Goal: Task Accomplishment & Management: Manage account settings

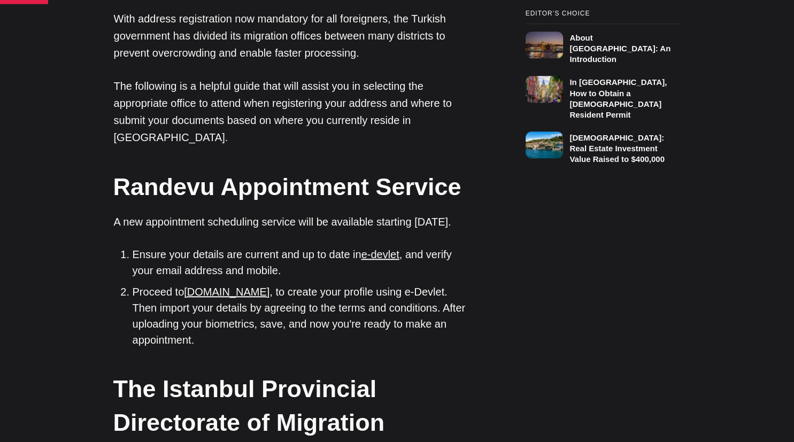
scroll to position [872, 0]
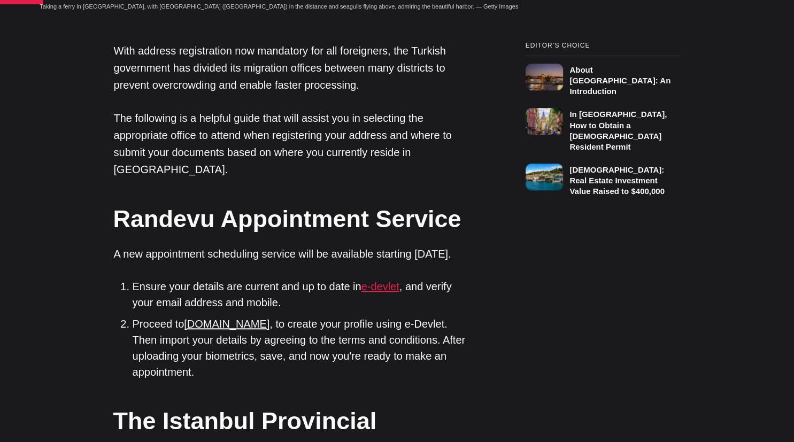
click at [386, 281] on link "e-devlet" at bounding box center [380, 287] width 38 height 12
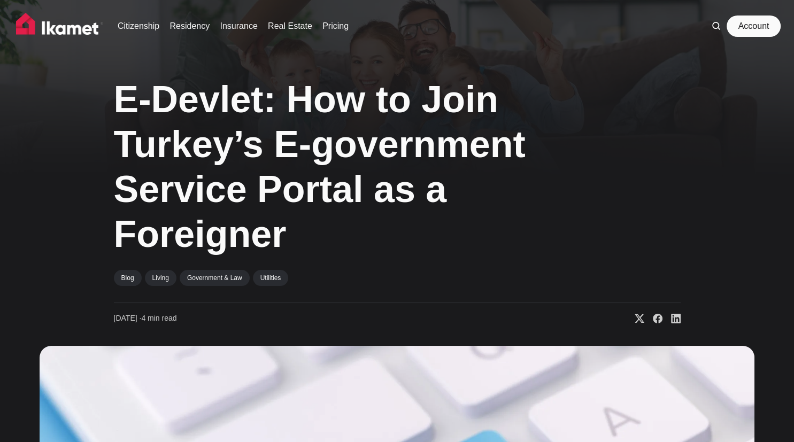
click at [755, 29] on link "Account" at bounding box center [753, 25] width 49 height 21
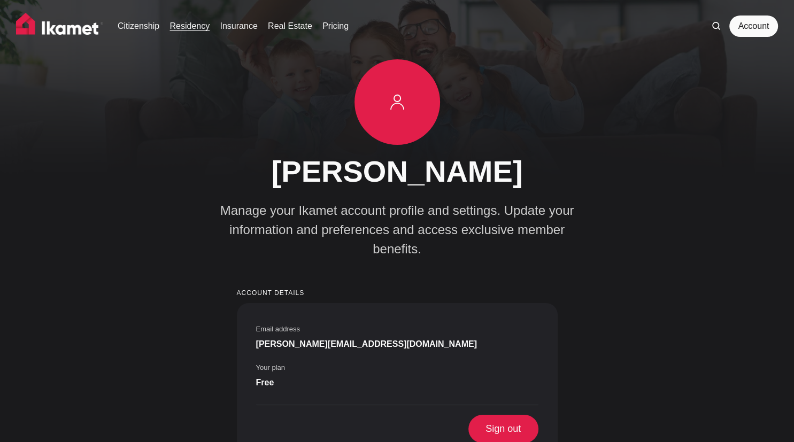
click at [189, 28] on link "Residency" at bounding box center [189, 26] width 40 height 13
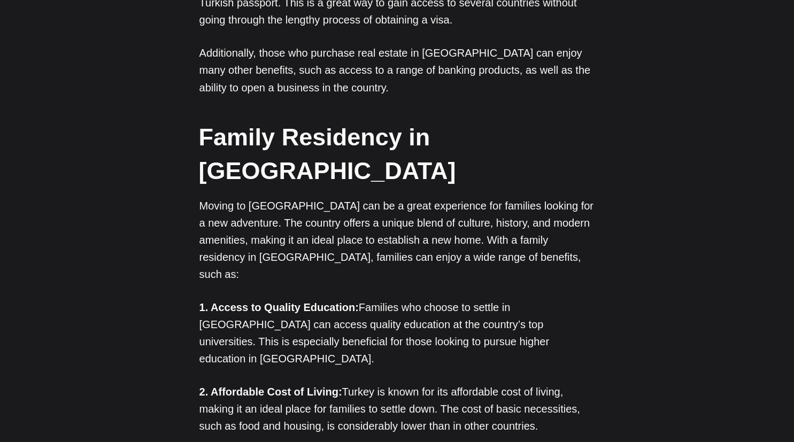
scroll to position [1897, 0]
drag, startPoint x: 786, startPoint y: 220, endPoint x: 793, endPoint y: 244, distance: 25.2
click at [793, 244] on html "Citizenship Residency Insurance Real Estate Pricing Account A Deep Dive into Se…" at bounding box center [397, 382] width 794 height 4559
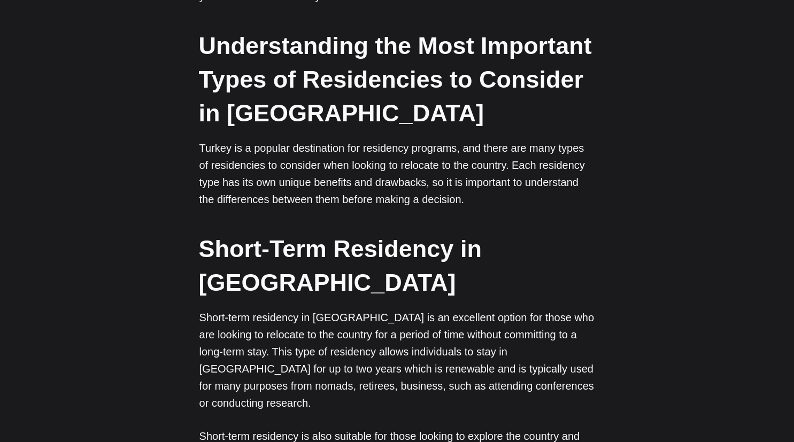
scroll to position [0, 0]
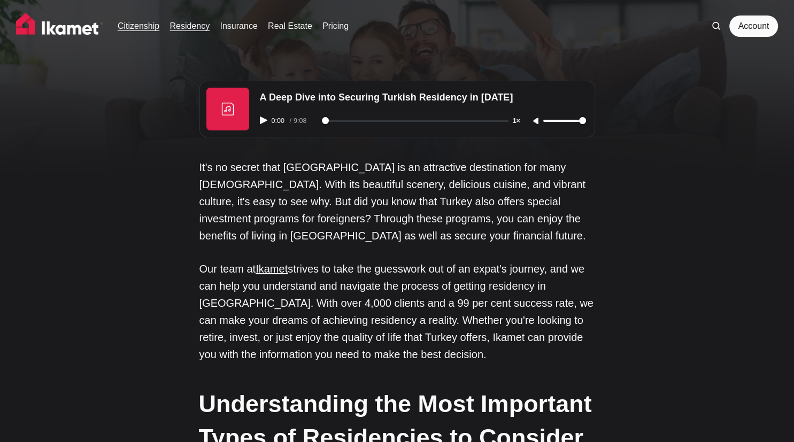
click at [139, 26] on link "Citizenship" at bounding box center [139, 26] width 42 height 13
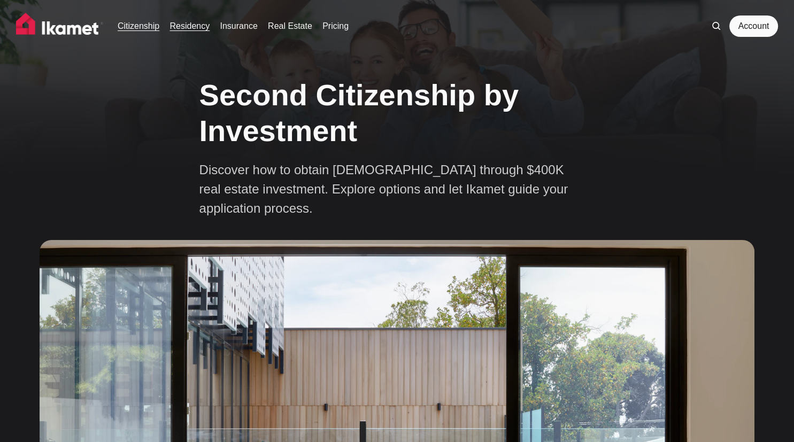
click at [189, 24] on link "Residency" at bounding box center [189, 26] width 40 height 13
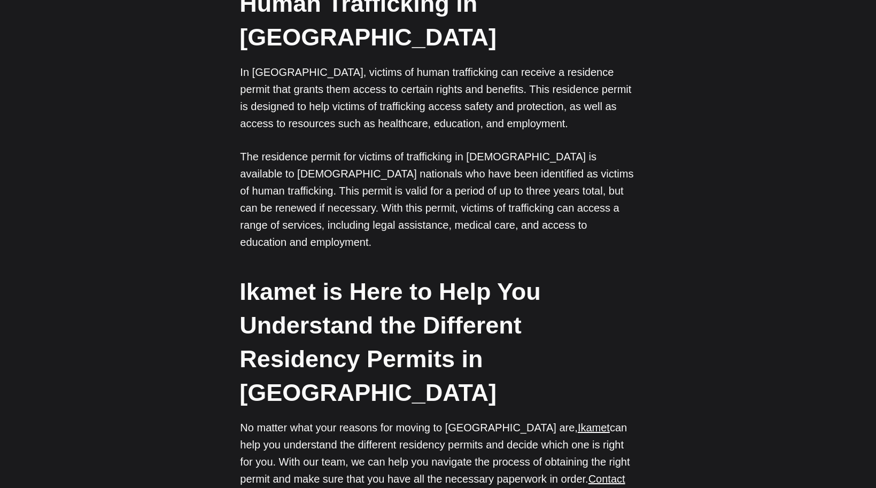
scroll to position [3314, 0]
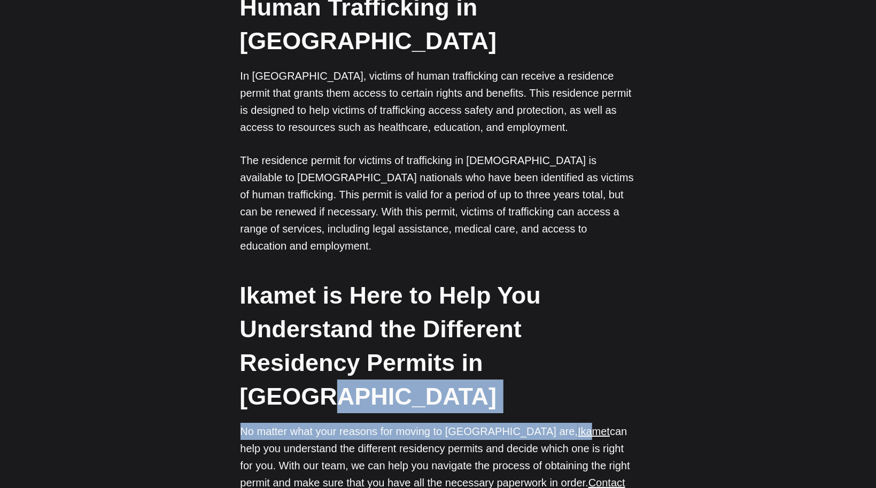
drag, startPoint x: 566, startPoint y: 38, endPoint x: 579, endPoint y: 25, distance: 18.5
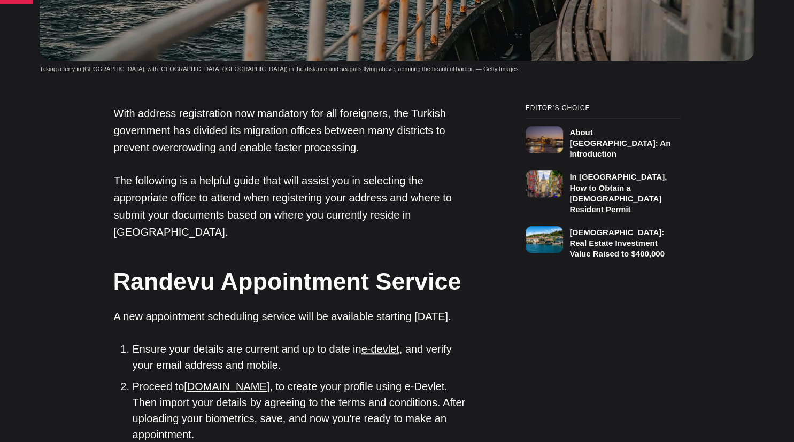
scroll to position [822, 0]
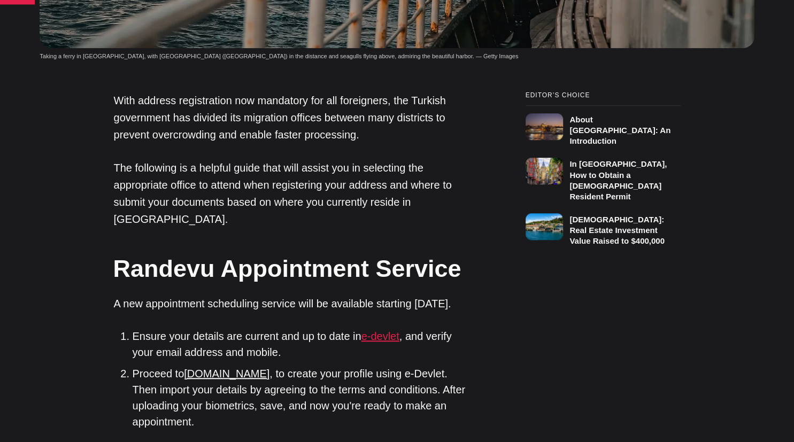
click at [379, 330] on link "e-devlet" at bounding box center [380, 336] width 38 height 12
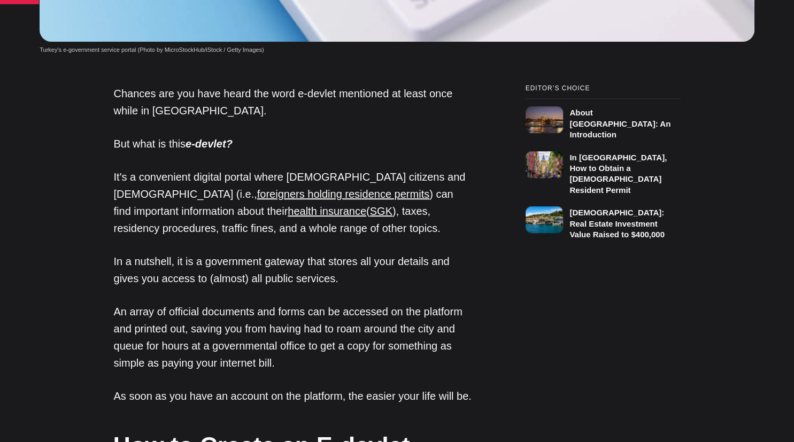
scroll to position [705, 0]
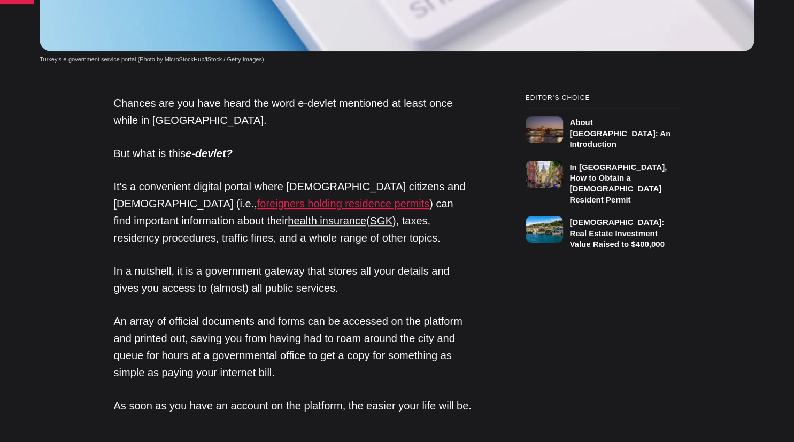
click at [257, 205] on link "foreigners holding residence permits" at bounding box center [343, 204] width 172 height 12
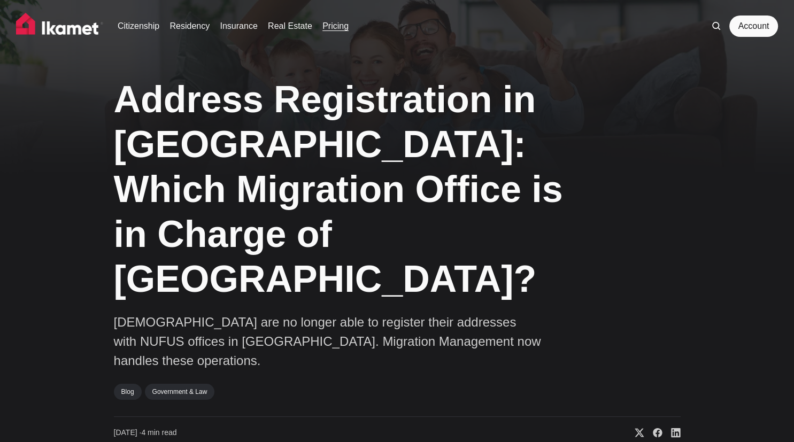
click at [331, 27] on link "Pricing" at bounding box center [335, 26] width 26 height 13
click at [129, 384] on link "Blog" at bounding box center [128, 392] width 28 height 16
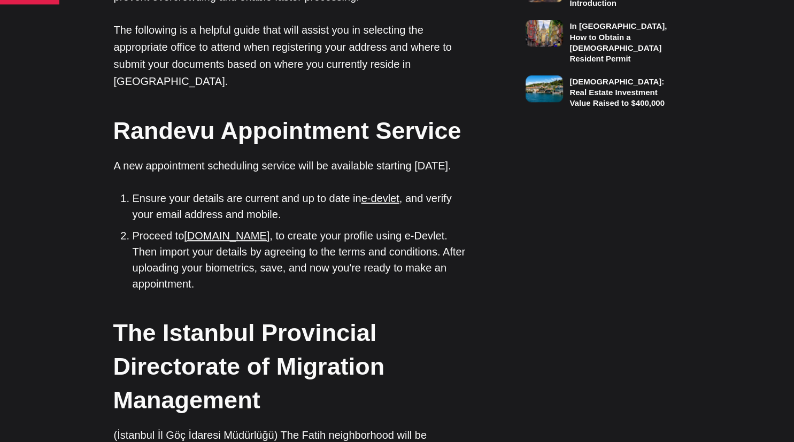
scroll to position [966, 0]
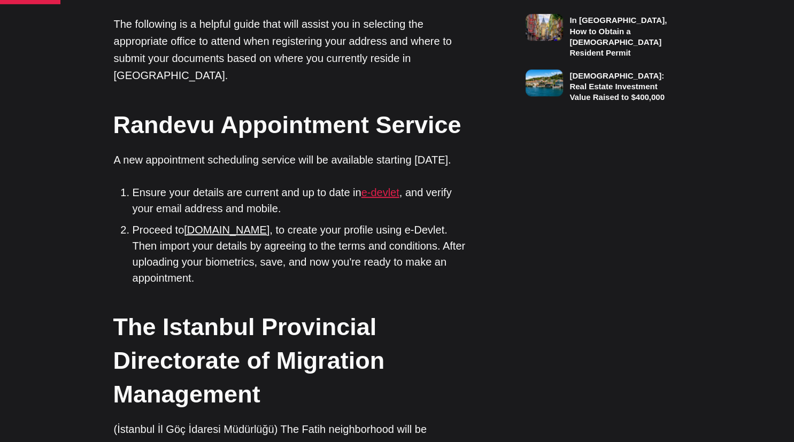
click at [384, 186] on link "e-devlet" at bounding box center [380, 192] width 38 height 12
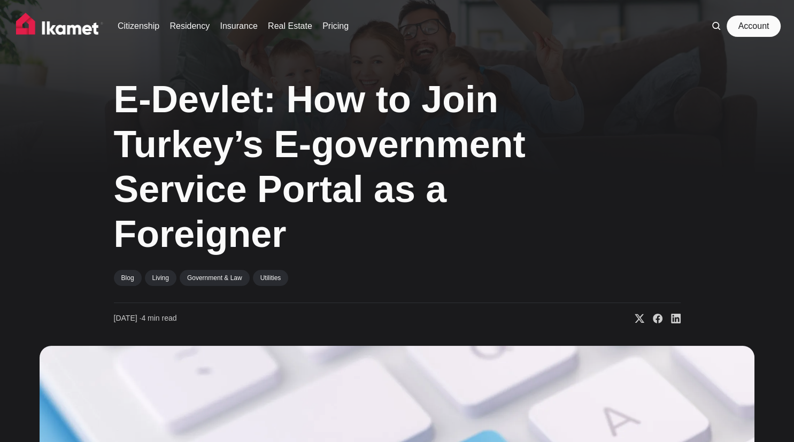
click at [754, 29] on link "Account" at bounding box center [753, 25] width 49 height 21
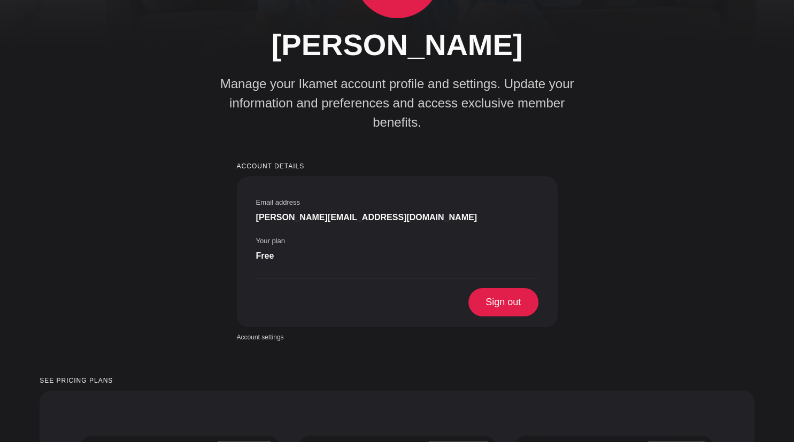
scroll to position [123, 0]
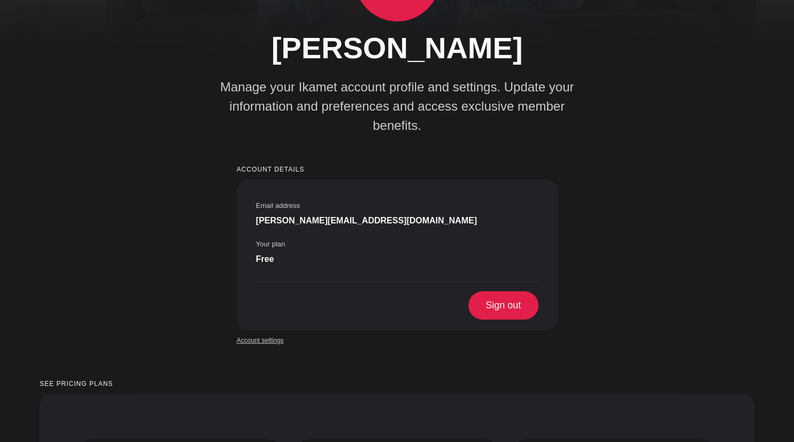
click at [254, 336] on link "Account settings" at bounding box center [260, 341] width 47 height 10
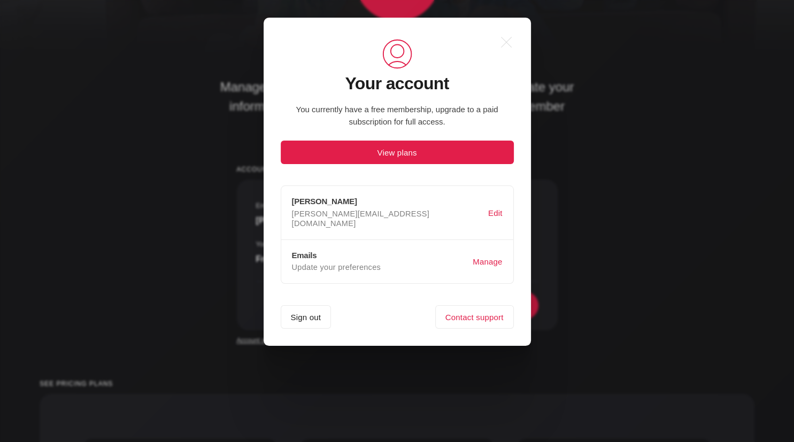
scroll to position [0, 0]
click at [488, 252] on button "Manage" at bounding box center [487, 262] width 34 height 20
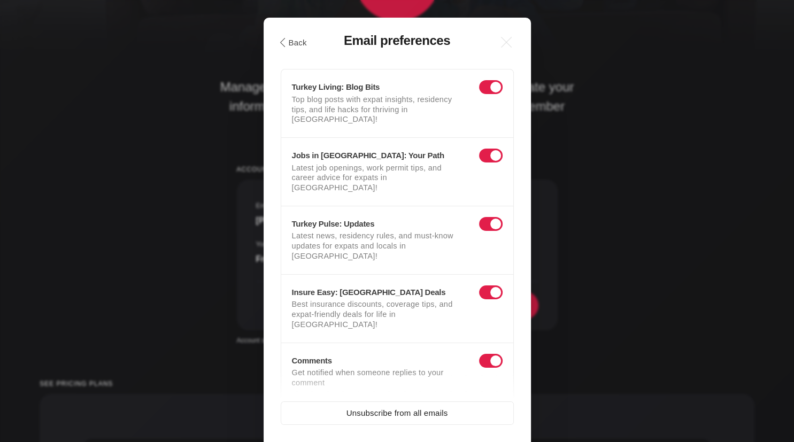
click at [498, 87] on span at bounding box center [491, 87] width 24 height 14
click at [481, 90] on input "checkbox" at bounding box center [481, 90] width 0 height 0
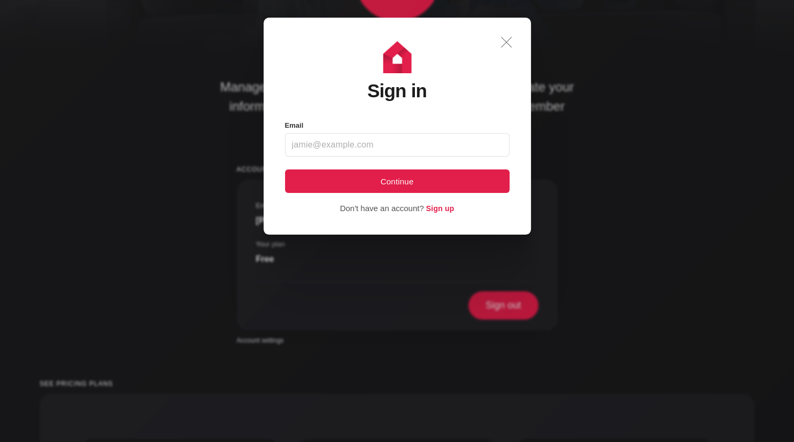
click at [508, 42] on icon ".a{fill:none;stroke:currentColor;stroke-linecap:round;stroke-linejoin:round;str…" at bounding box center [506, 42] width 24 height 24
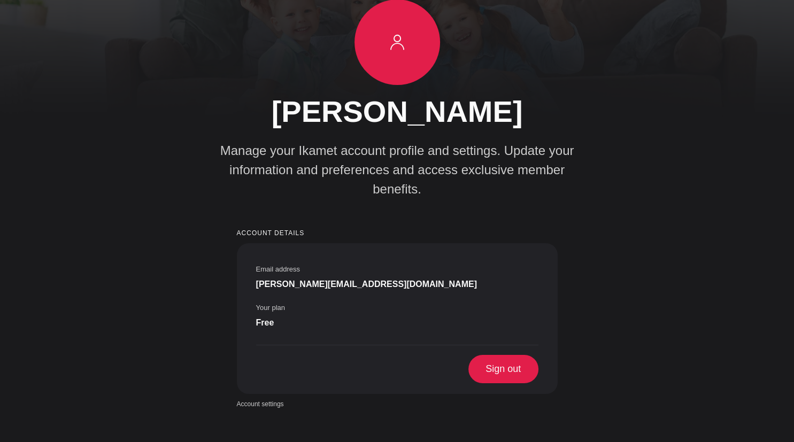
scroll to position [63, 0]
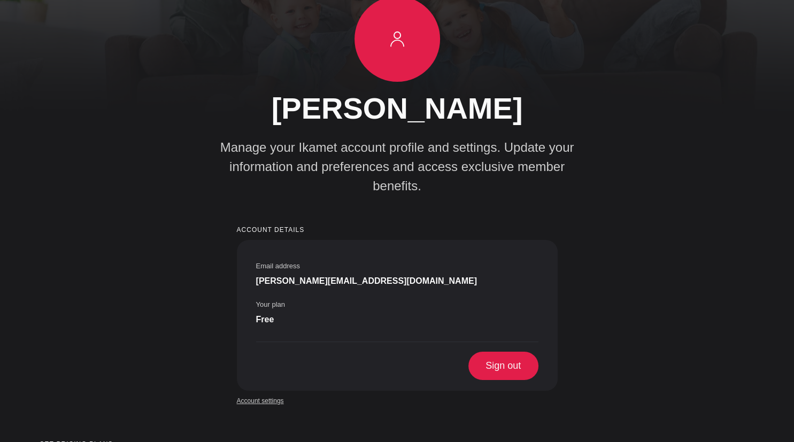
click at [260, 396] on link "Account settings" at bounding box center [260, 401] width 47 height 10
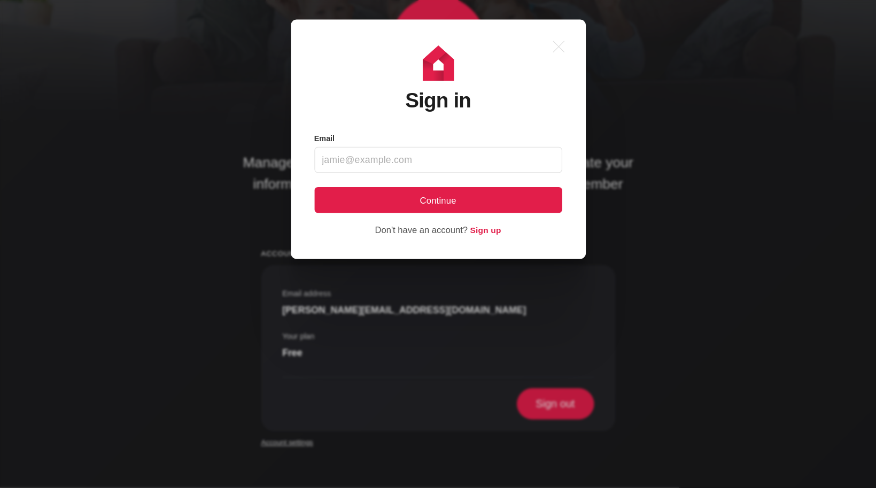
scroll to position [0, 0]
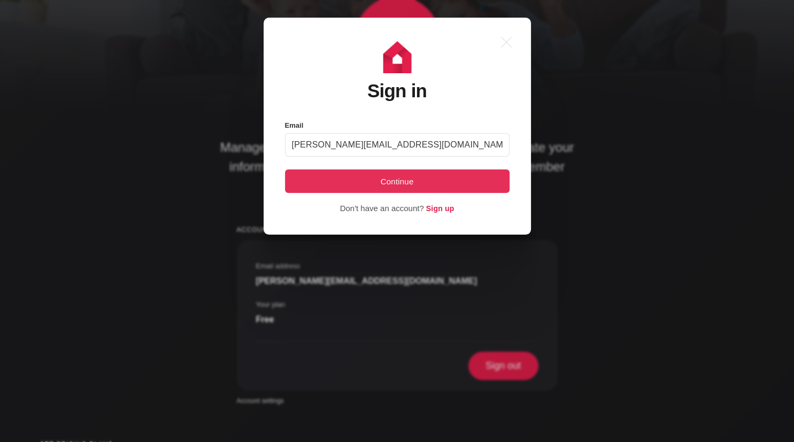
type input "christoph.uhrhan@tau.edu.tr"
click at [395, 179] on button "Continue" at bounding box center [397, 181] width 224 height 24
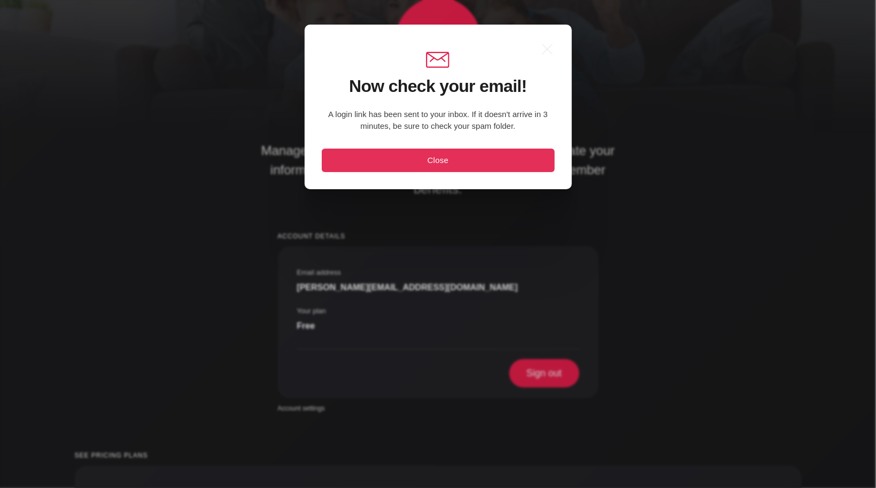
click at [442, 160] on button "Close" at bounding box center [438, 161] width 233 height 24
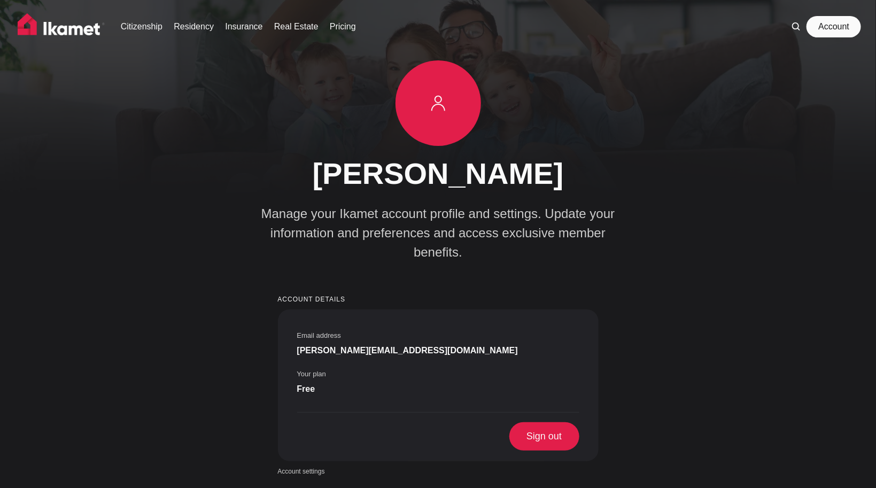
click at [793, 29] on link "Account" at bounding box center [833, 26] width 49 height 21
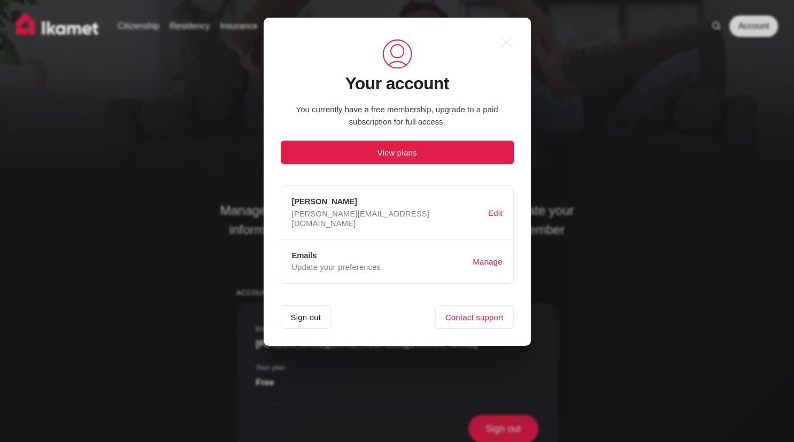
click at [707, 155] on div ".a{fill:none;stroke:currentColor;stroke-linecap:round;stroke-linejoin:round;str…" at bounding box center [405, 221] width 810 height 442
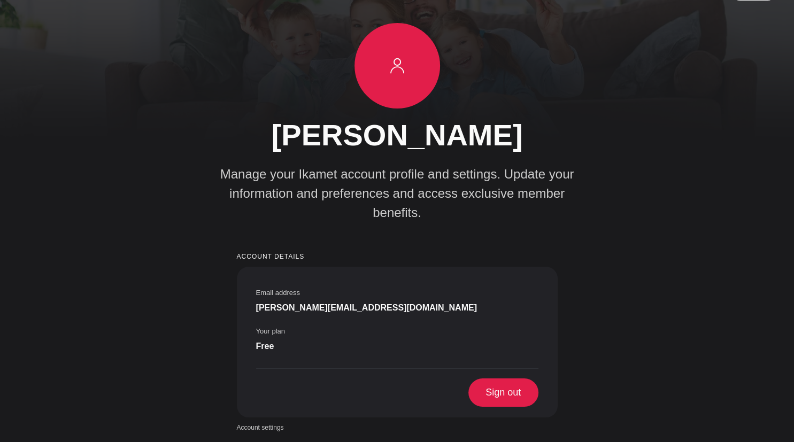
scroll to position [65, 0]
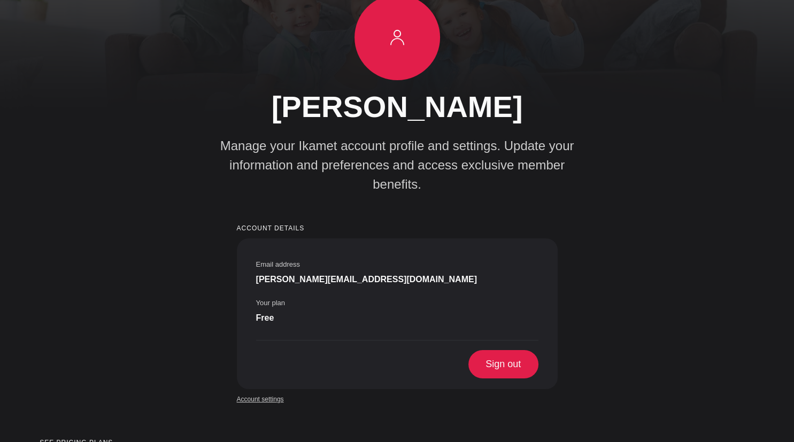
click at [252, 394] on link "Account settings" at bounding box center [260, 399] width 47 height 10
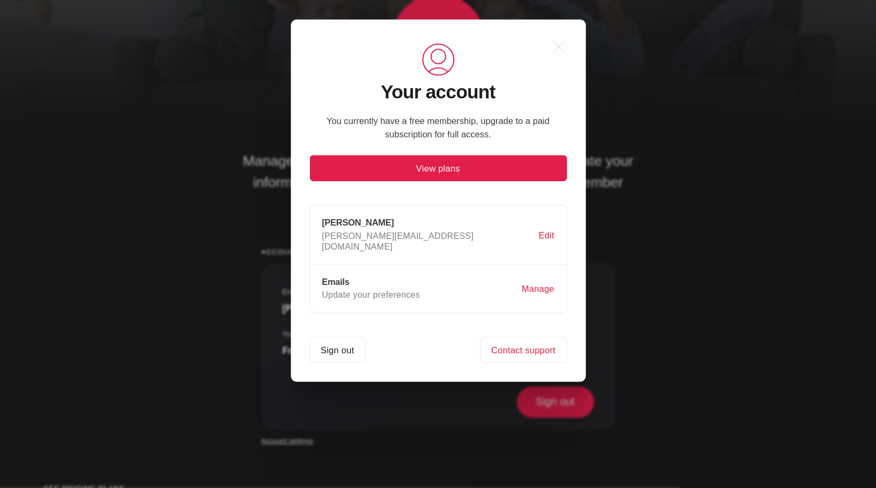
scroll to position [0, 0]
click at [491, 252] on button "Manage" at bounding box center [487, 262] width 34 height 20
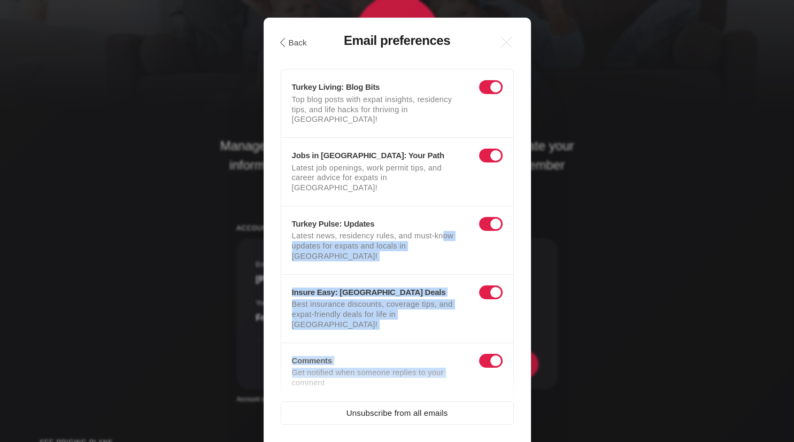
drag, startPoint x: 441, startPoint y: 216, endPoint x: 449, endPoint y: 337, distance: 120.5
click at [449, 337] on div "Turkey Living: Blog Bits Top blog posts with expat insights, residency tips, an…" at bounding box center [397, 235] width 233 height 332
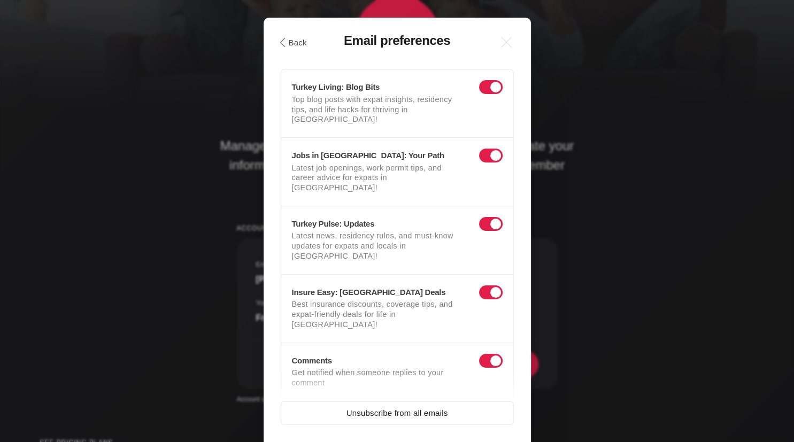
click at [273, 369] on div ".a{fill:none;stroke:currentColor;stroke-linecap:round;stroke-linejoin:round;str…" at bounding box center [396, 257] width 267 height 478
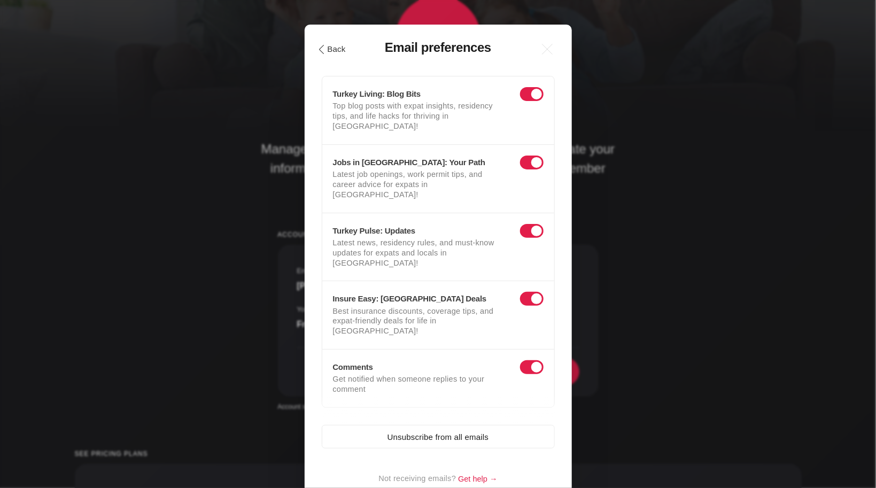
click at [321, 53] on icon ".cls-1{fill:none;stroke:currentColor;stroke-linecap:round;stroke-linejoin:round…" at bounding box center [321, 49] width 9 height 9
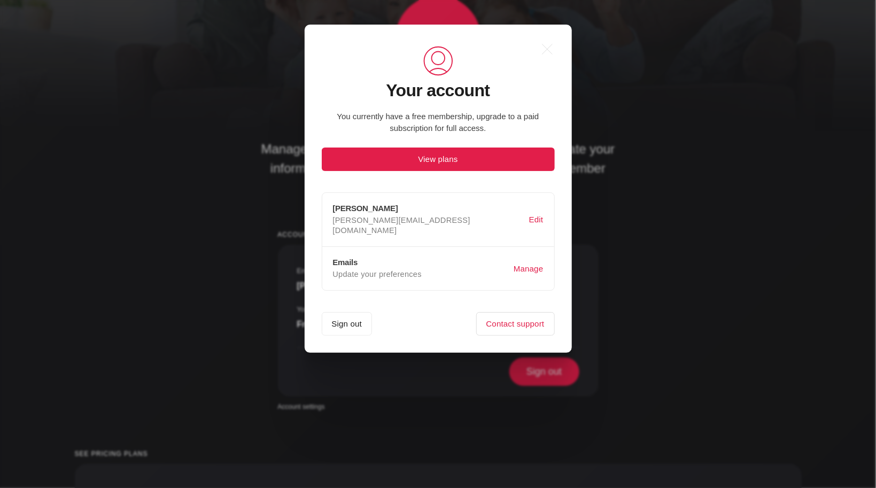
click at [507, 312] on link "Contact support" at bounding box center [515, 324] width 79 height 24
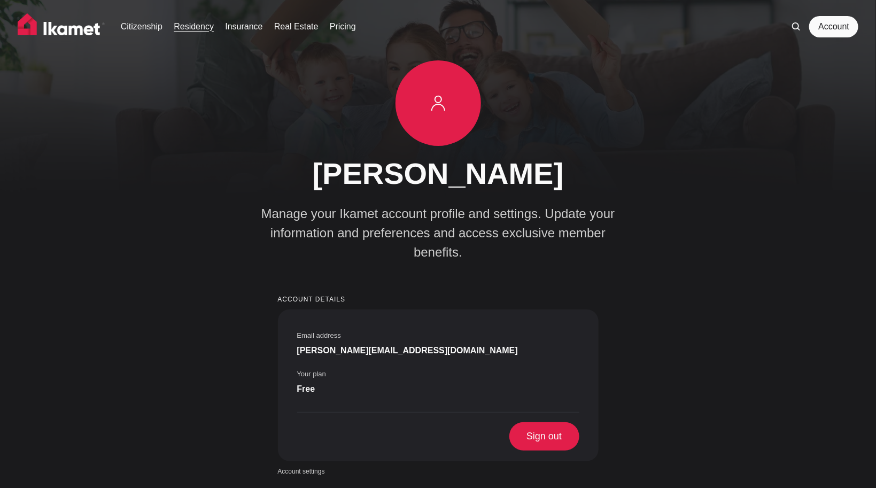
click at [193, 26] on link "Residency" at bounding box center [194, 26] width 40 height 13
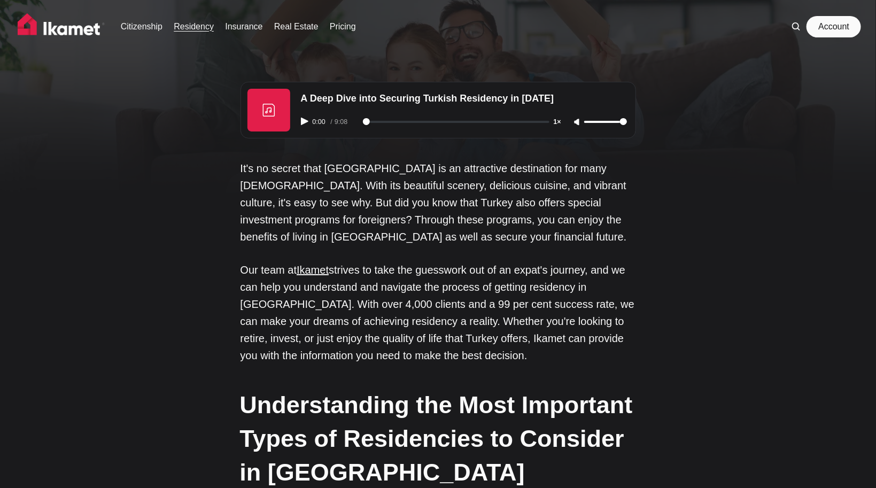
click at [836, 30] on link "Account" at bounding box center [833, 26] width 49 height 21
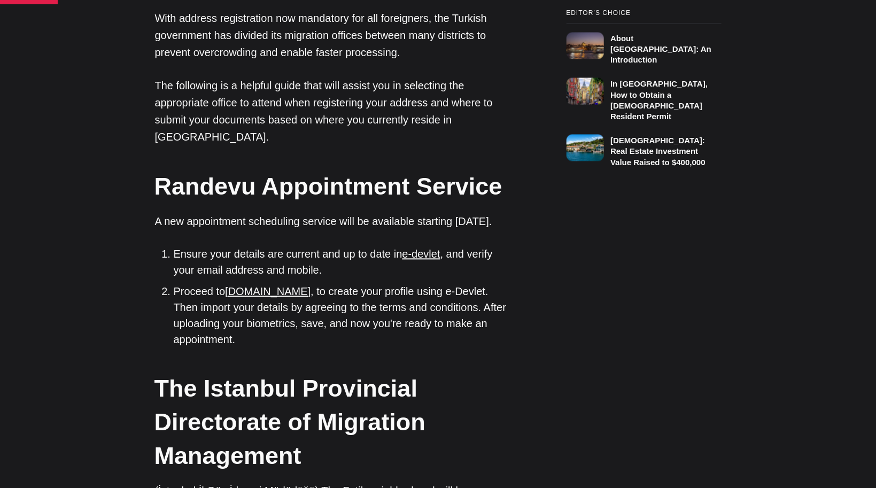
scroll to position [919, 0]
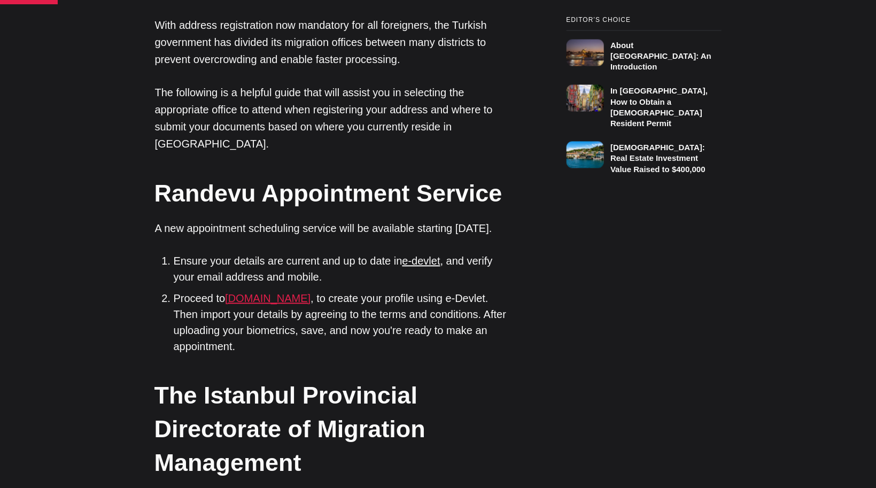
click at [254, 292] on link "[DOMAIN_NAME]" at bounding box center [267, 298] width 85 height 12
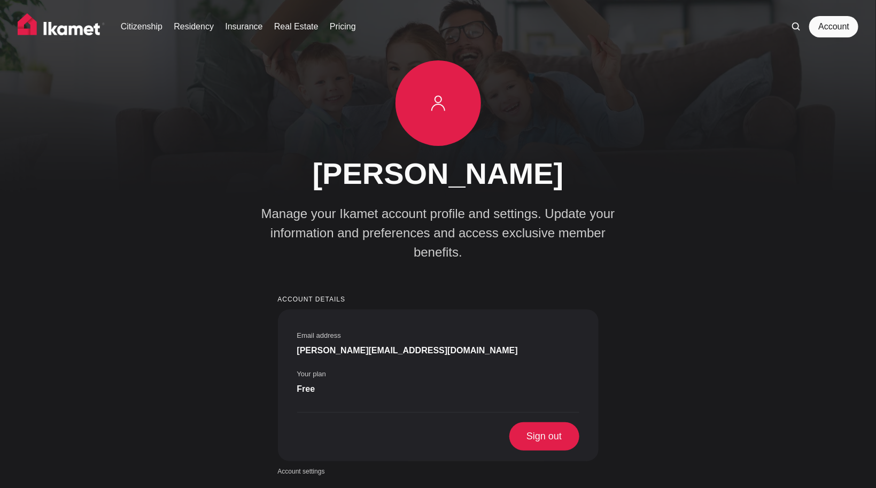
scroll to position [40, 0]
